Goal: Transaction & Acquisition: Purchase product/service

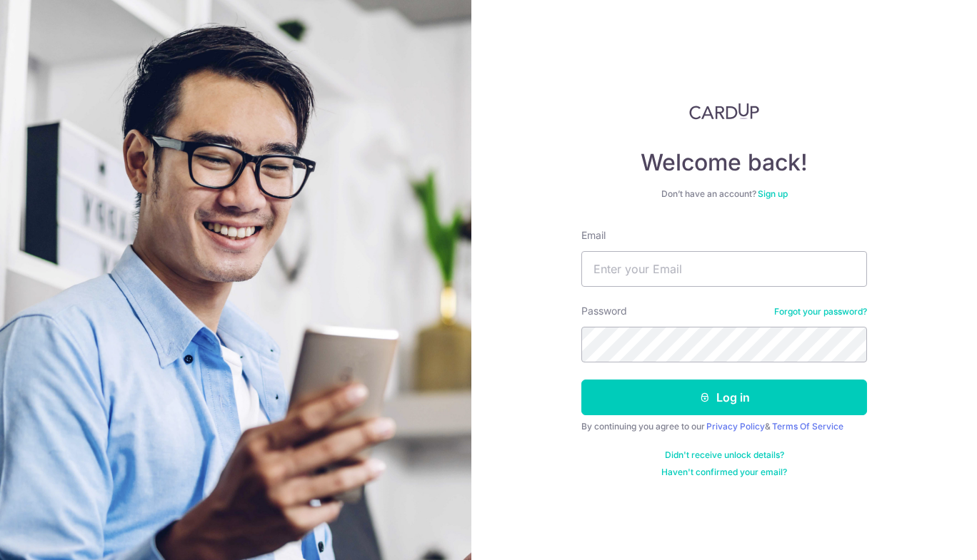
click at [595, 273] on input "Email" at bounding box center [724, 269] width 286 height 36
type input "[EMAIL_ADDRESS][DOMAIN_NAME]"
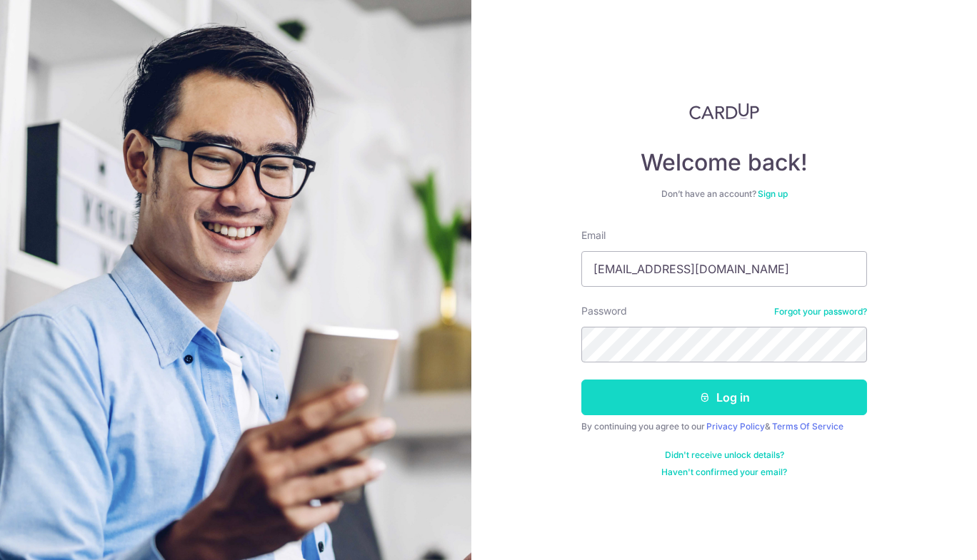
click at [674, 384] on button "Log in" at bounding box center [724, 398] width 286 height 36
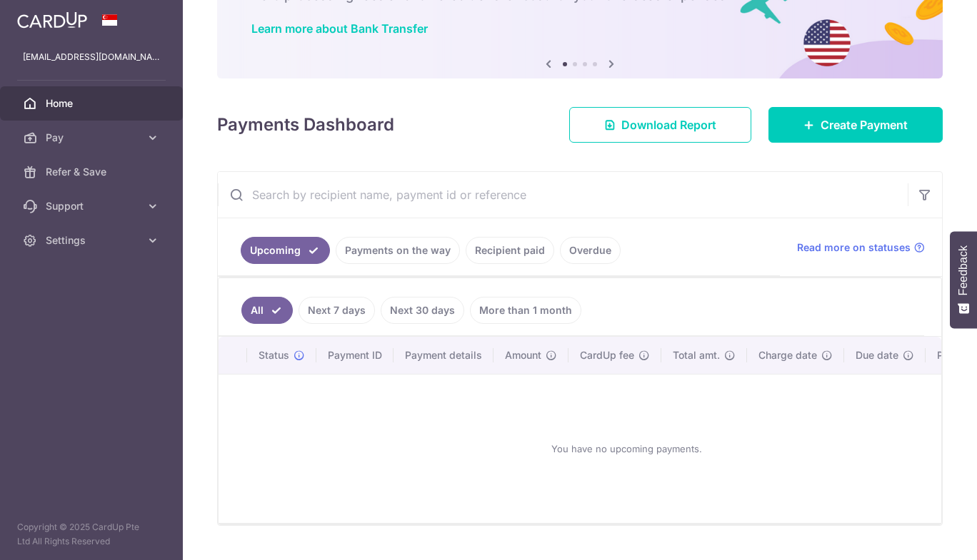
scroll to position [144, 0]
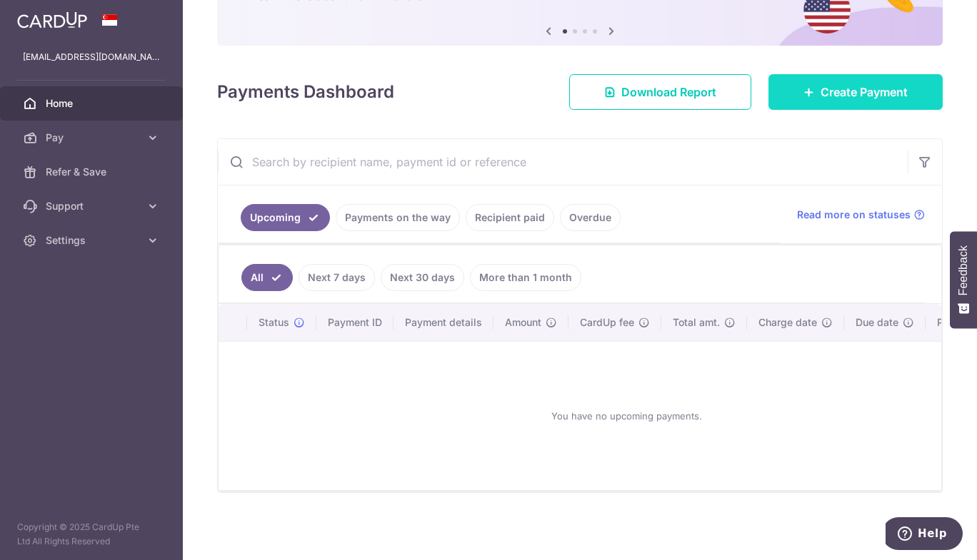
click at [834, 84] on span "Create Payment" at bounding box center [863, 92] width 87 height 17
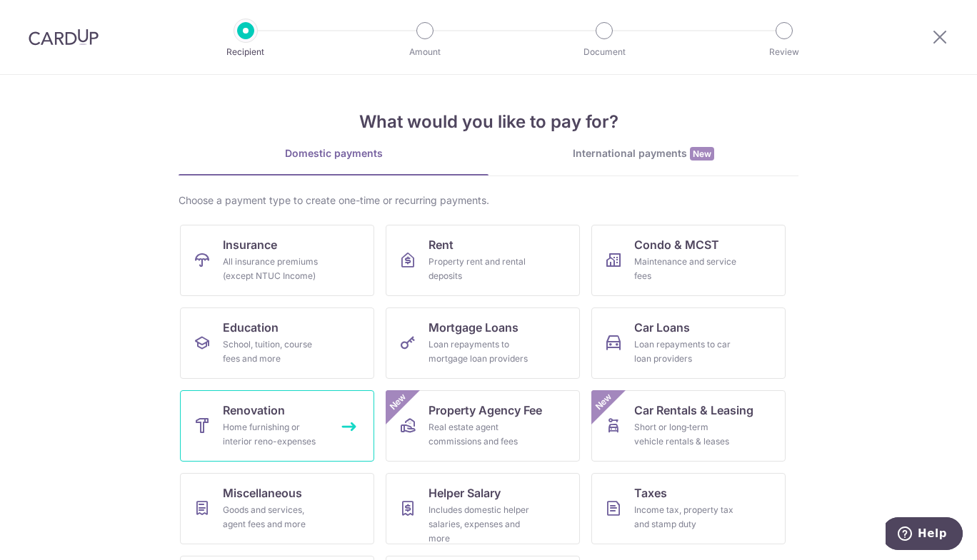
click at [308, 435] on div "Home furnishing or interior reno-expenses" at bounding box center [274, 434] width 103 height 29
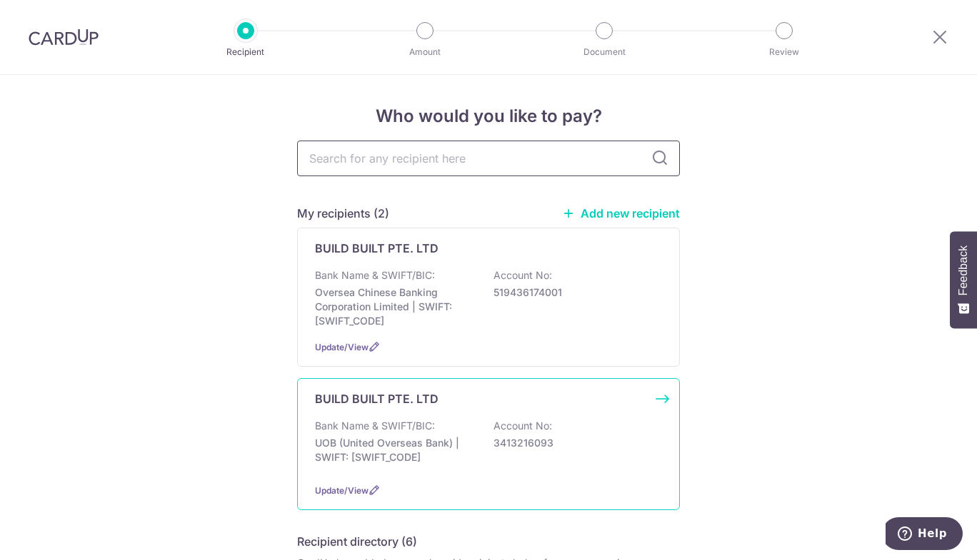
scroll to position [156, 0]
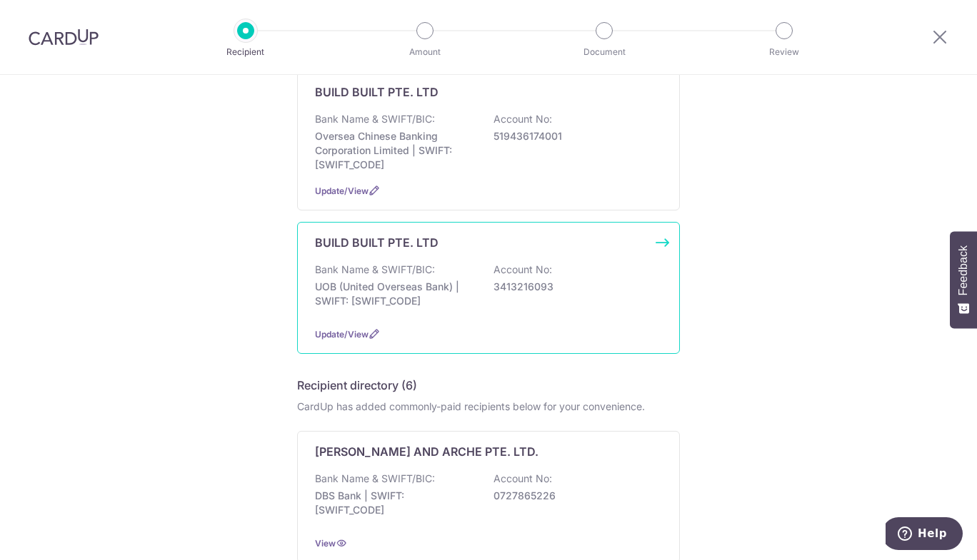
click at [513, 289] on p "3413216093" at bounding box center [573, 287] width 160 height 14
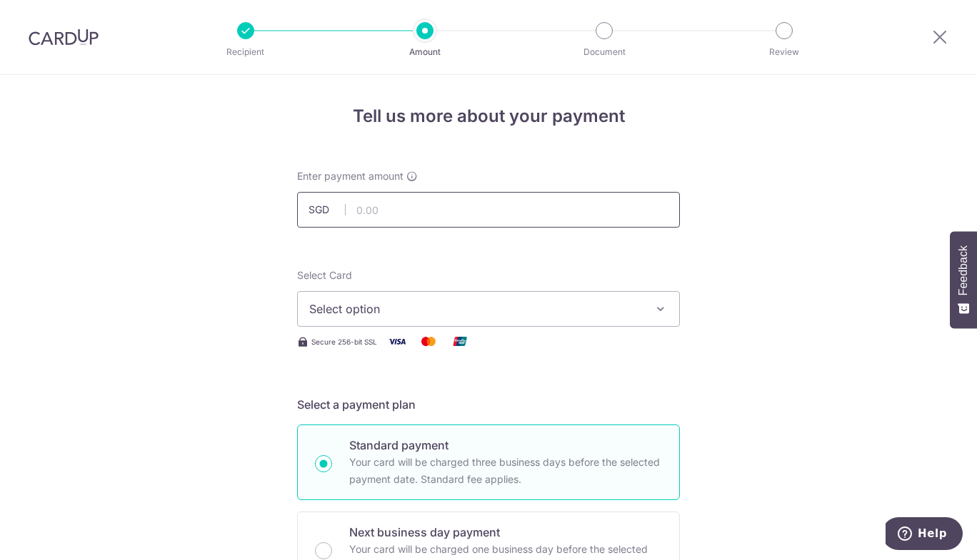
click at [382, 209] on input "text" at bounding box center [488, 210] width 383 height 36
paste input "856.25"
type input "856.25"
click at [393, 315] on span "Select option" at bounding box center [475, 309] width 333 height 17
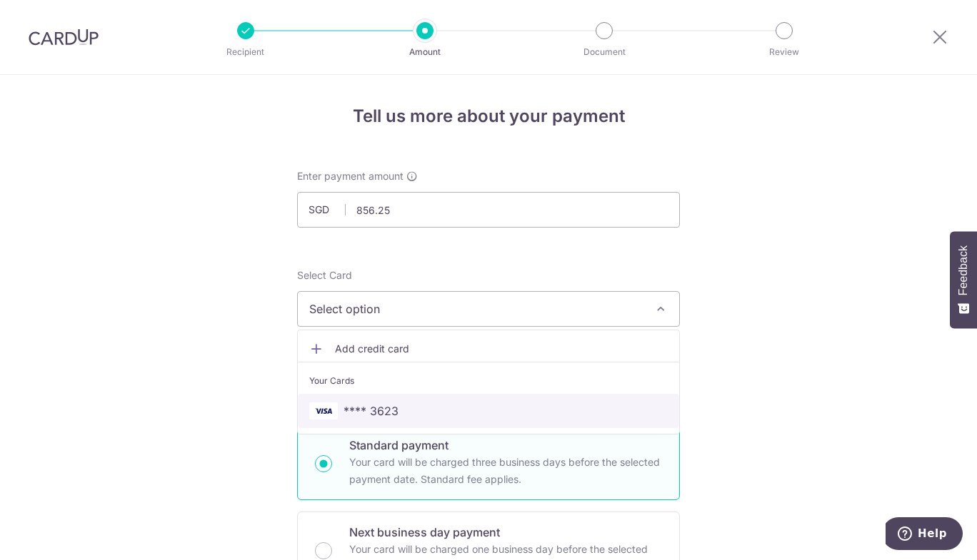
click at [423, 401] on link "**** 3623" at bounding box center [488, 411] width 381 height 34
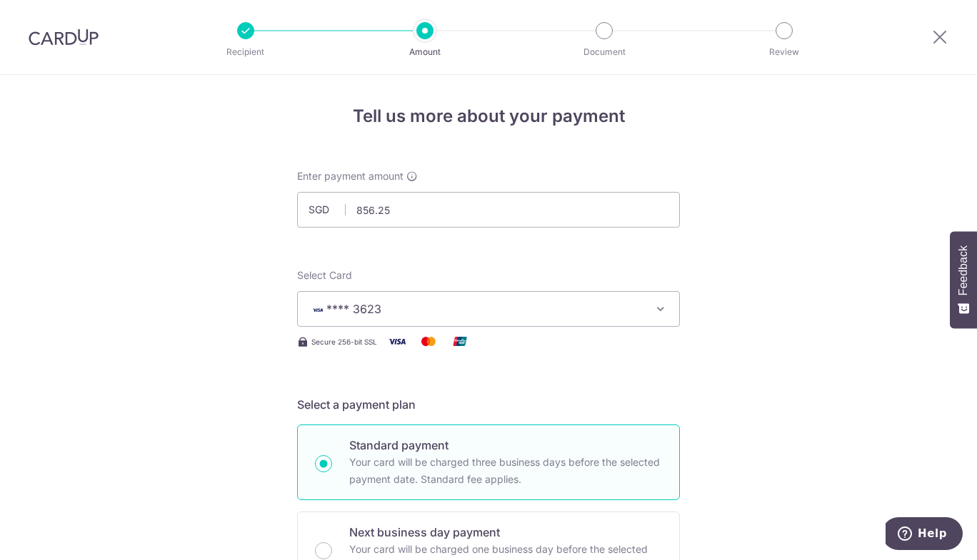
click at [423, 401] on h5 "Select a payment plan" at bounding box center [488, 404] width 383 height 17
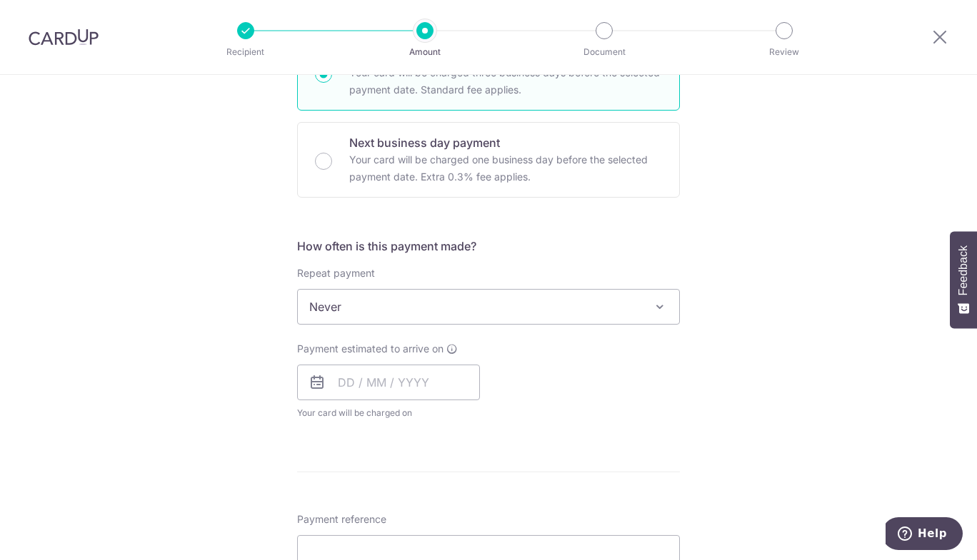
scroll to position [391, 0]
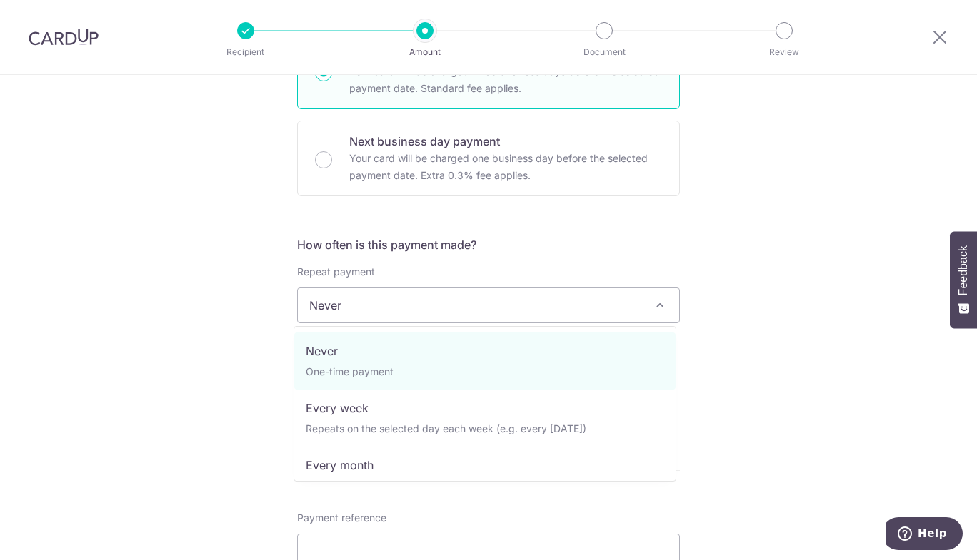
click at [418, 308] on span "Never" at bounding box center [488, 305] width 381 height 34
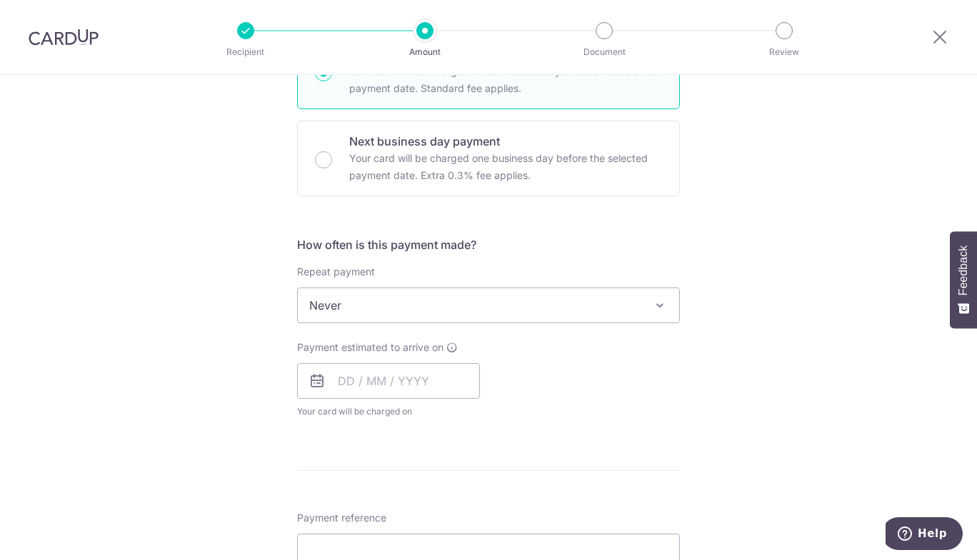
click at [418, 308] on span "Never" at bounding box center [488, 305] width 381 height 34
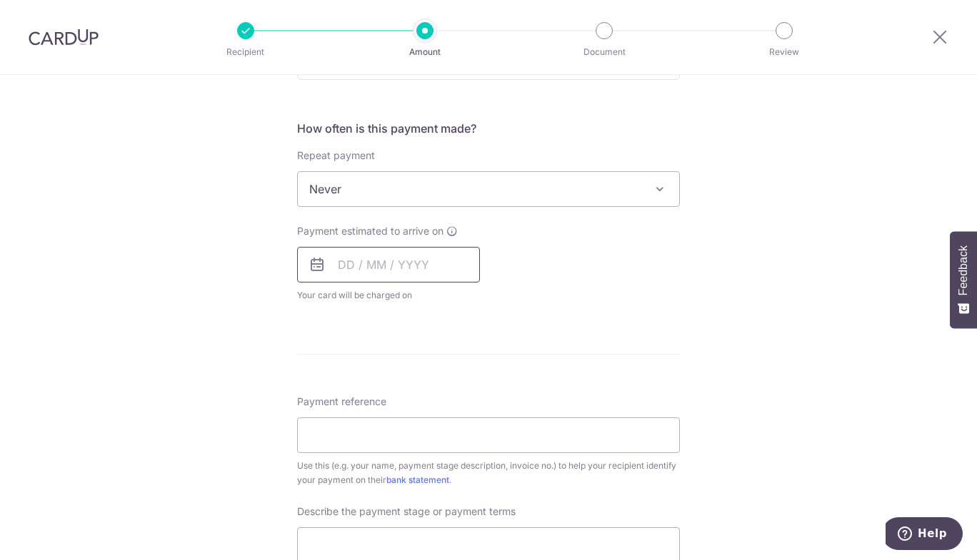
scroll to position [548, 0]
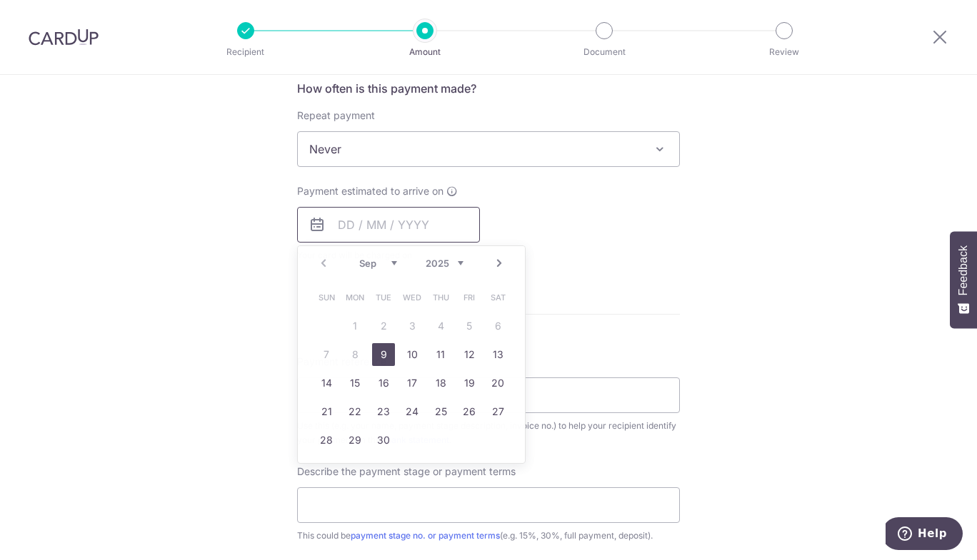
click at [412, 208] on input "text" at bounding box center [388, 225] width 183 height 36
click at [379, 350] on link "9" at bounding box center [383, 354] width 23 height 23
type input "09/09/2025"
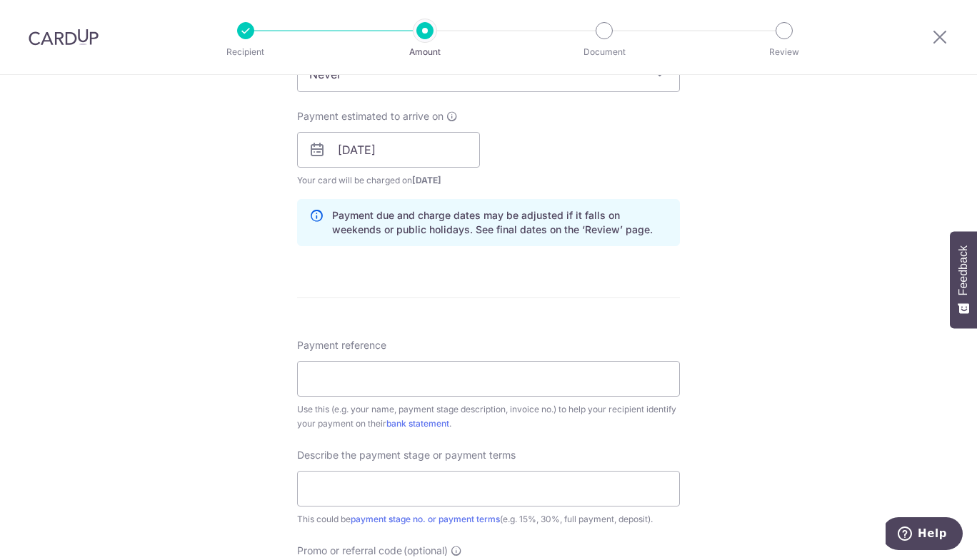
scroll to position [643, 0]
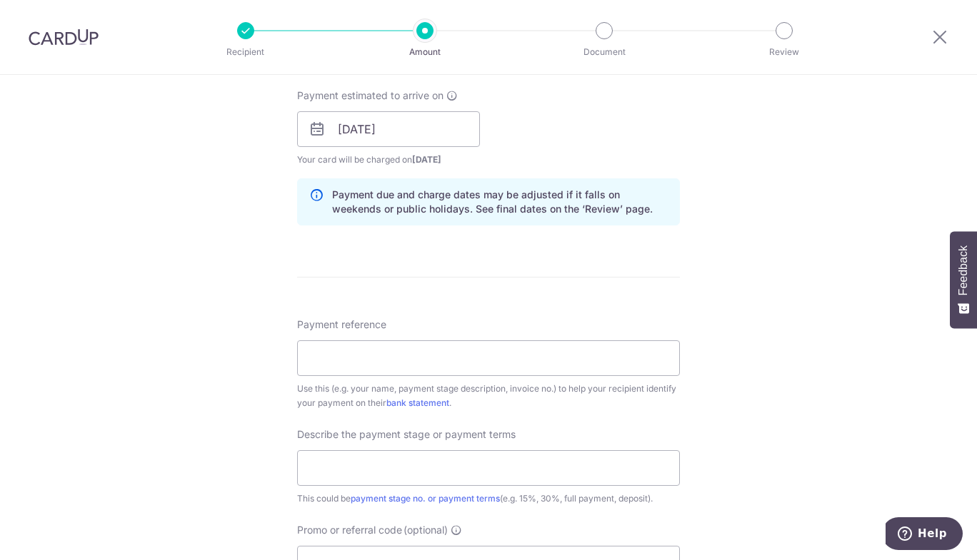
click at [415, 338] on div "Payment reference Use this (e.g. your name, payment stage description, invoice …" at bounding box center [488, 364] width 383 height 93
click at [415, 346] on input "Payment reference" at bounding box center [488, 359] width 383 height 36
paste input "R25-005LH-5"
type input "R25-005LH-5"
click at [363, 473] on input "text" at bounding box center [488, 468] width 383 height 36
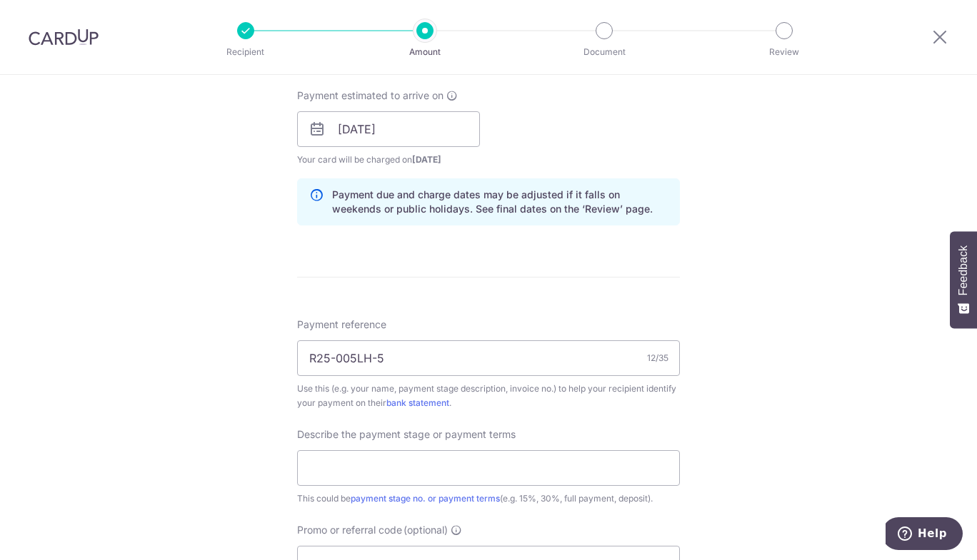
click at [420, 448] on div "Describe the payment stage or payment terms This could be payment stage no. or …" at bounding box center [488, 467] width 383 height 79
click at [395, 471] on input "text" at bounding box center [488, 468] width 383 height 36
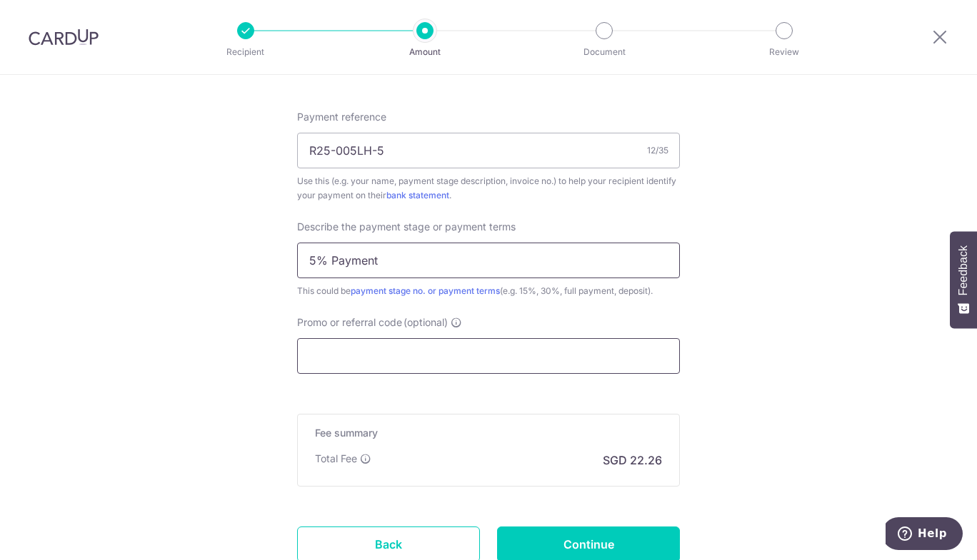
type input "5% Payment"
click at [417, 353] on input "Promo or referral code (optional)" at bounding box center [488, 356] width 383 height 36
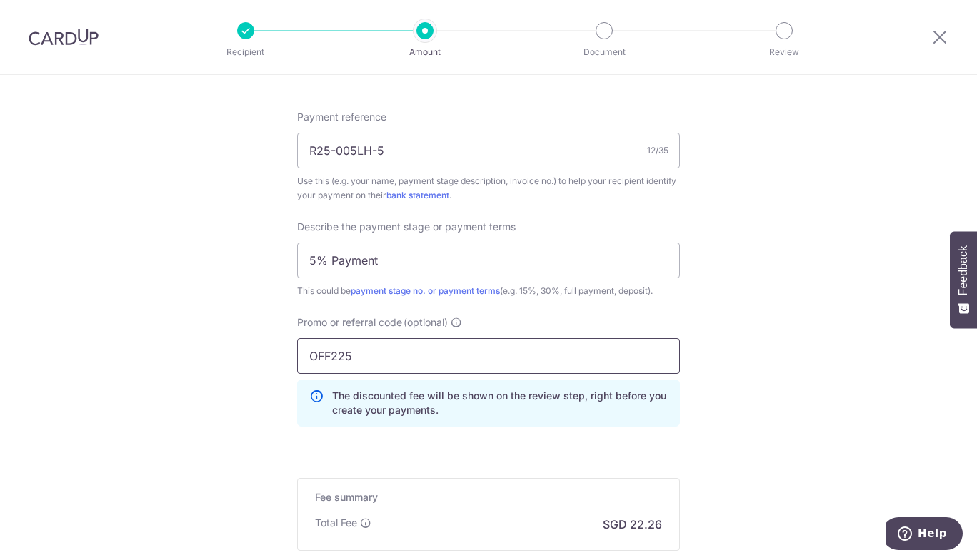
type input "OFF225"
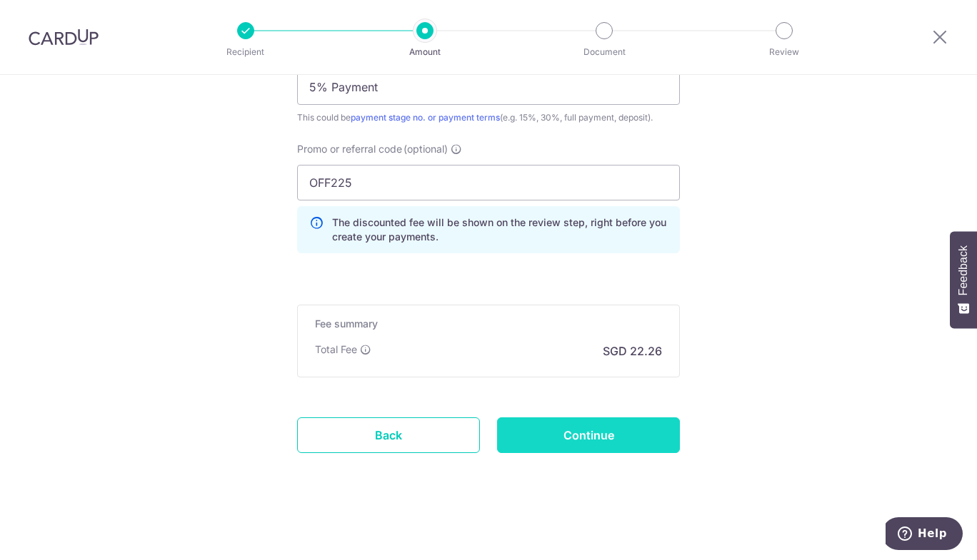
click at [549, 443] on input "Continue" at bounding box center [588, 436] width 183 height 36
type input "Create Schedule"
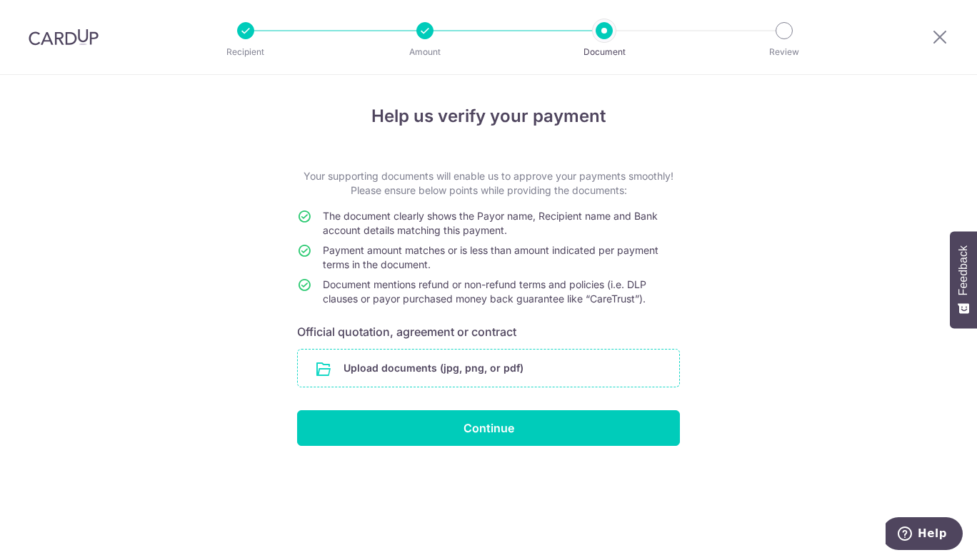
click at [450, 360] on input "file" at bounding box center [488, 368] width 381 height 37
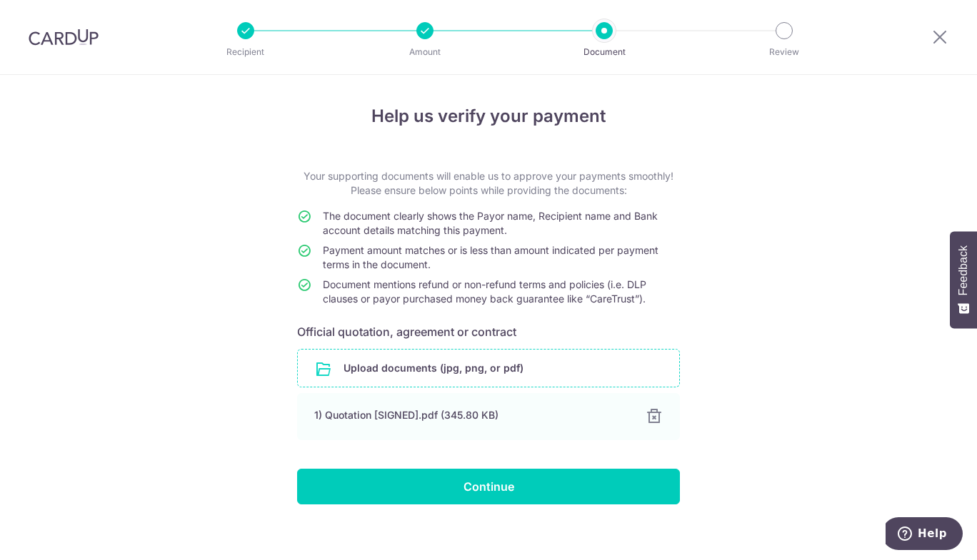
click at [474, 368] on input "file" at bounding box center [488, 368] width 381 height 37
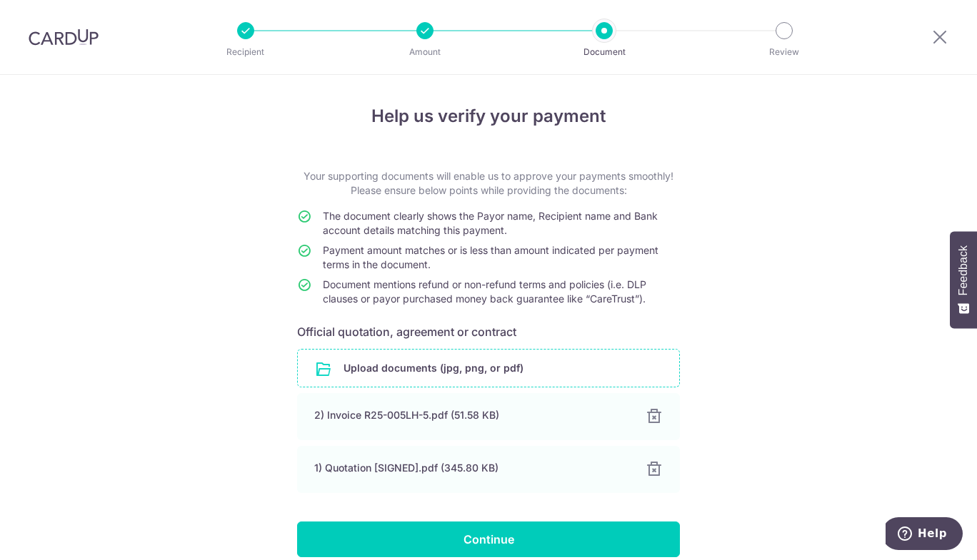
click at [206, 319] on div "Help us verify your payment Your supporting documents will enable us to approve…" at bounding box center [488, 350] width 977 height 550
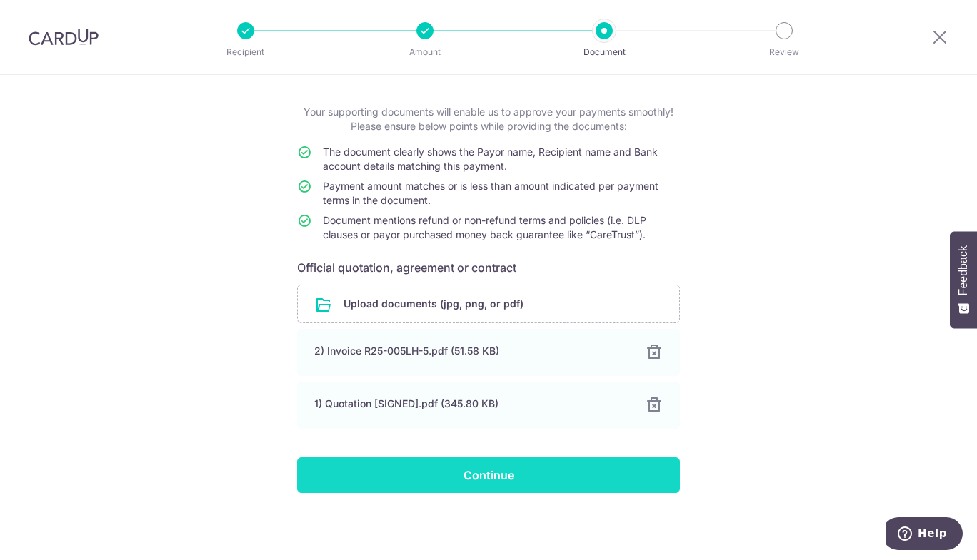
click at [489, 471] on input "Continue" at bounding box center [488, 476] width 383 height 36
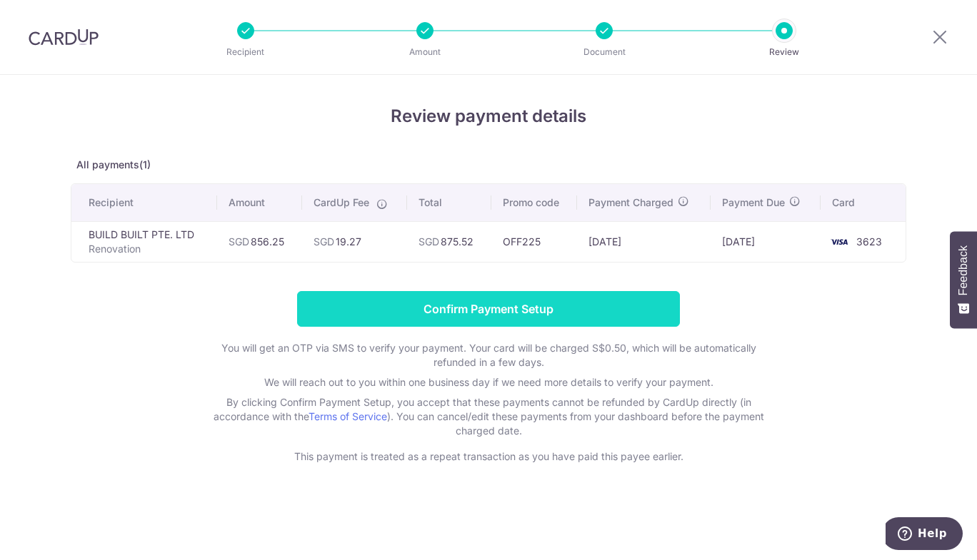
click at [493, 308] on input "Confirm Payment Setup" at bounding box center [488, 309] width 383 height 36
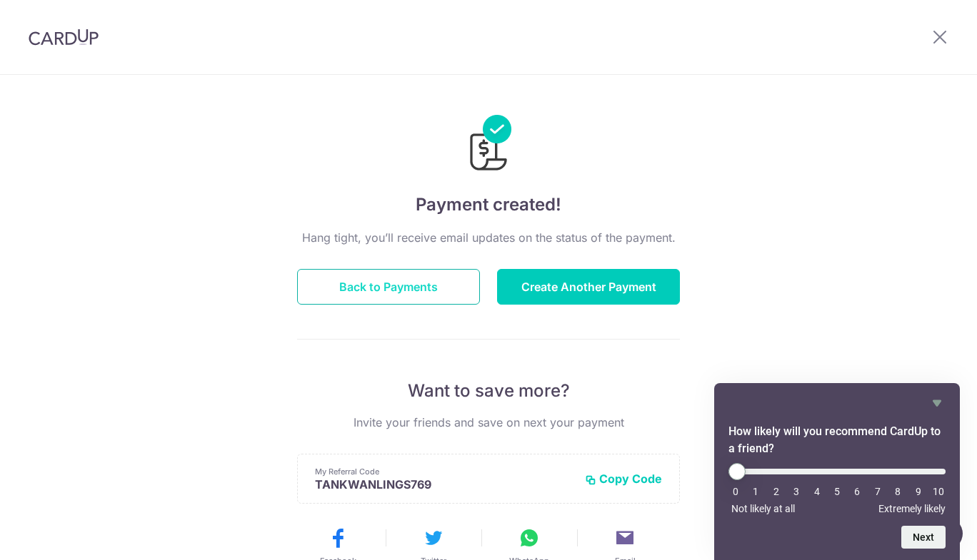
click at [423, 283] on button "Back to Payments" at bounding box center [388, 287] width 183 height 36
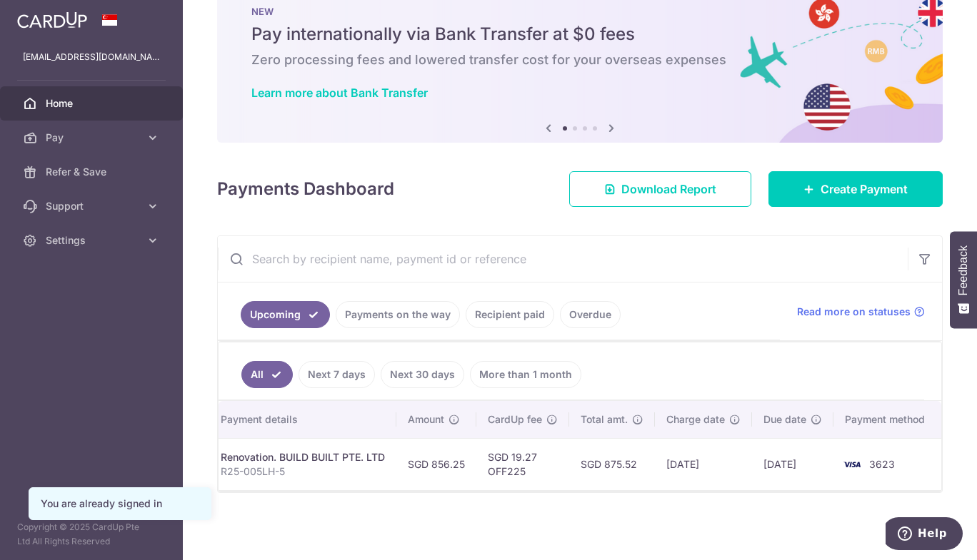
scroll to position [0, 237]
drag, startPoint x: 641, startPoint y: 458, endPoint x: 603, endPoint y: 456, distance: 37.9
click at [603, 456] on td "SGD 875.52" at bounding box center [611, 464] width 86 height 52
copy td "875.52"
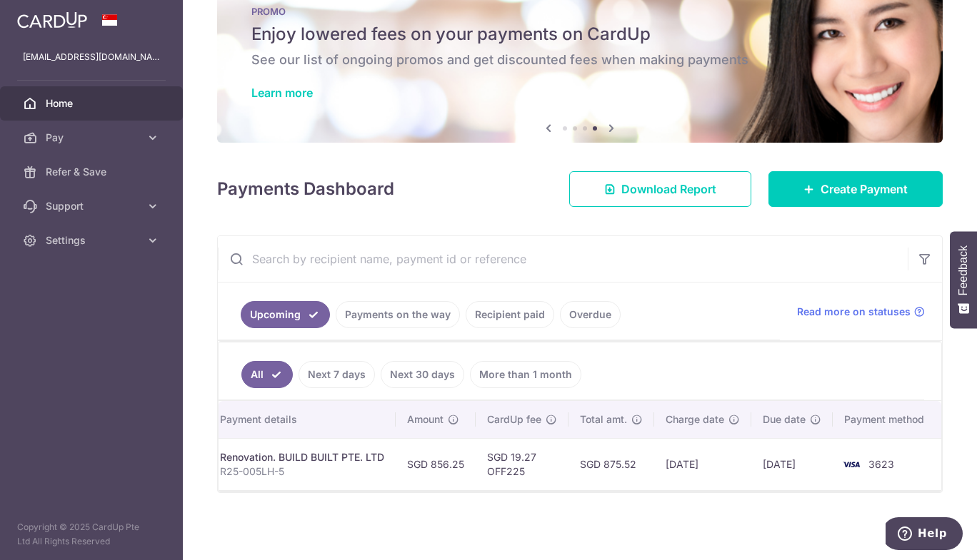
scroll to position [0, 0]
